Goal: Task Accomplishment & Management: Use online tool/utility

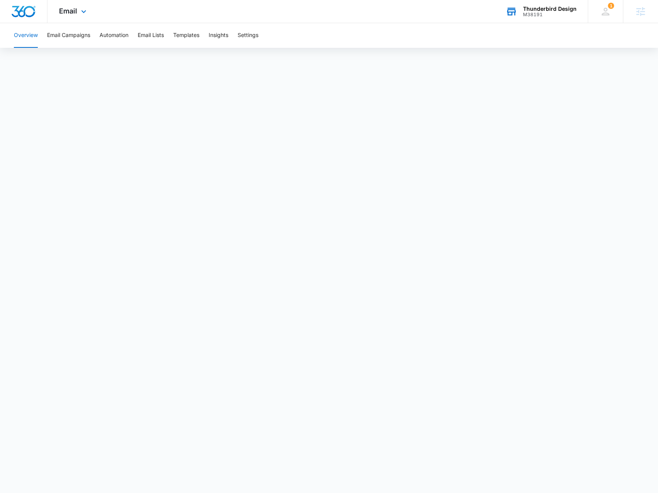
click at [550, 15] on div "M38191" at bounding box center [550, 14] width 54 height 5
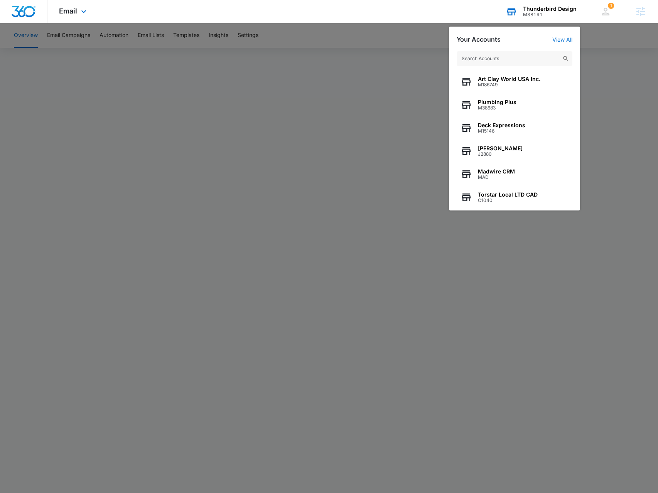
click at [503, 58] on input "text" at bounding box center [514, 58] width 116 height 15
click at [504, 62] on input "text" at bounding box center [514, 58] width 116 height 15
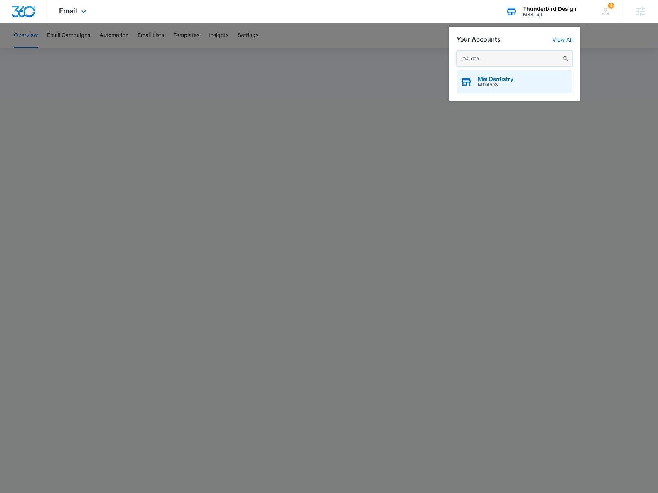
type input "mai den"
click at [506, 78] on span "Mai Dentistry" at bounding box center [495, 79] width 35 height 6
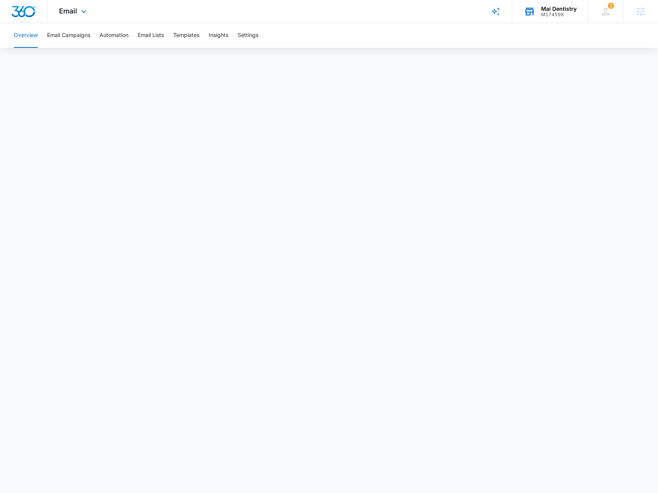
click at [92, 14] on div "Email Apps Reputation Forms CRM Email Social Payments POS Content Ads Intellige…" at bounding box center [73, 11] width 52 height 23
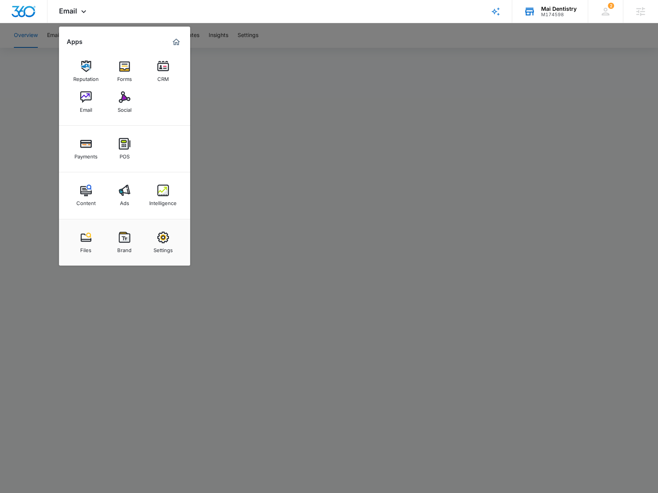
click at [123, 103] on div "Social" at bounding box center [125, 108] width 14 height 10
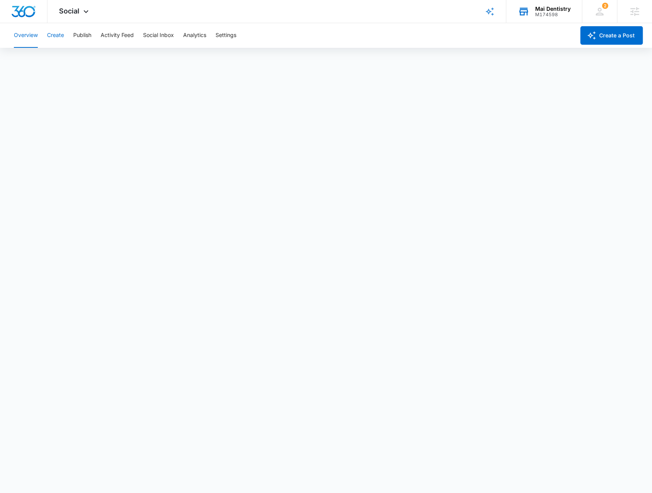
click at [51, 38] on button "Create" at bounding box center [55, 35] width 17 height 25
